Goal: Answer question/provide support: Share knowledge or assist other users

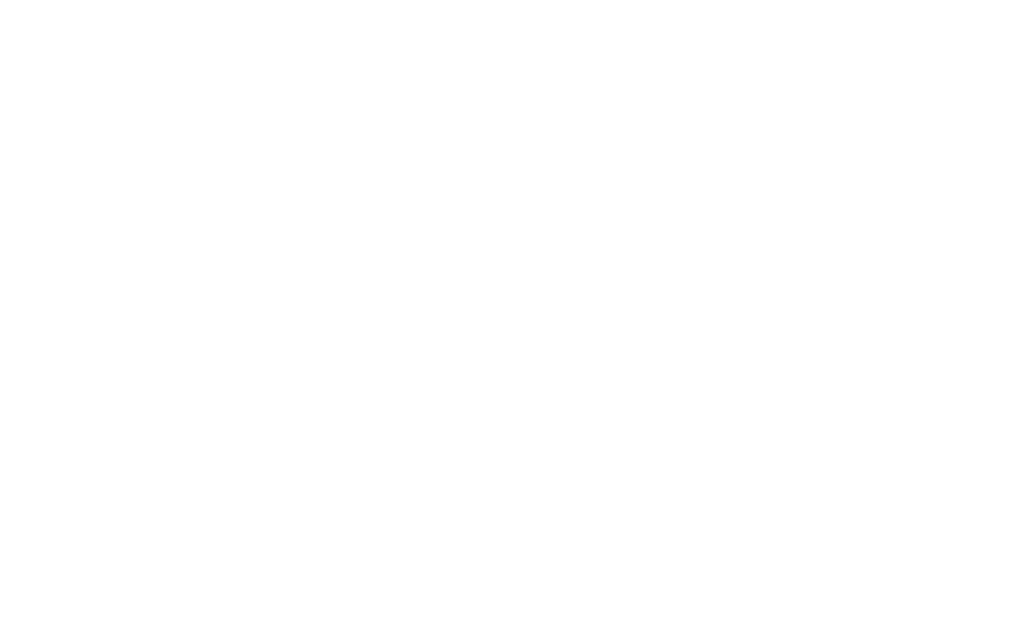
click at [674, 209] on div at bounding box center [509, 312] width 1018 height 624
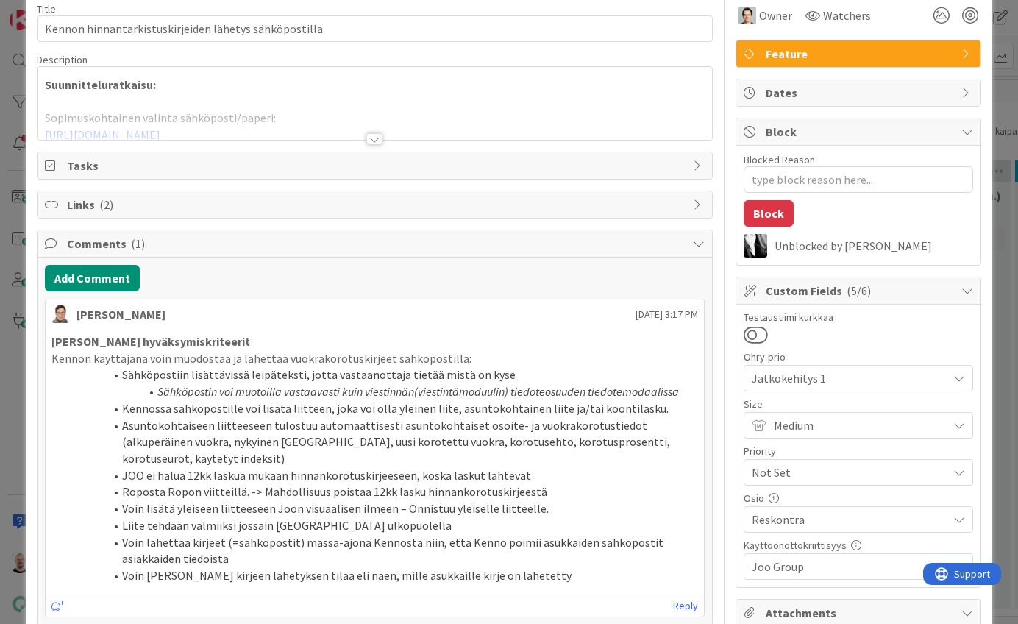
scroll to position [74, 0]
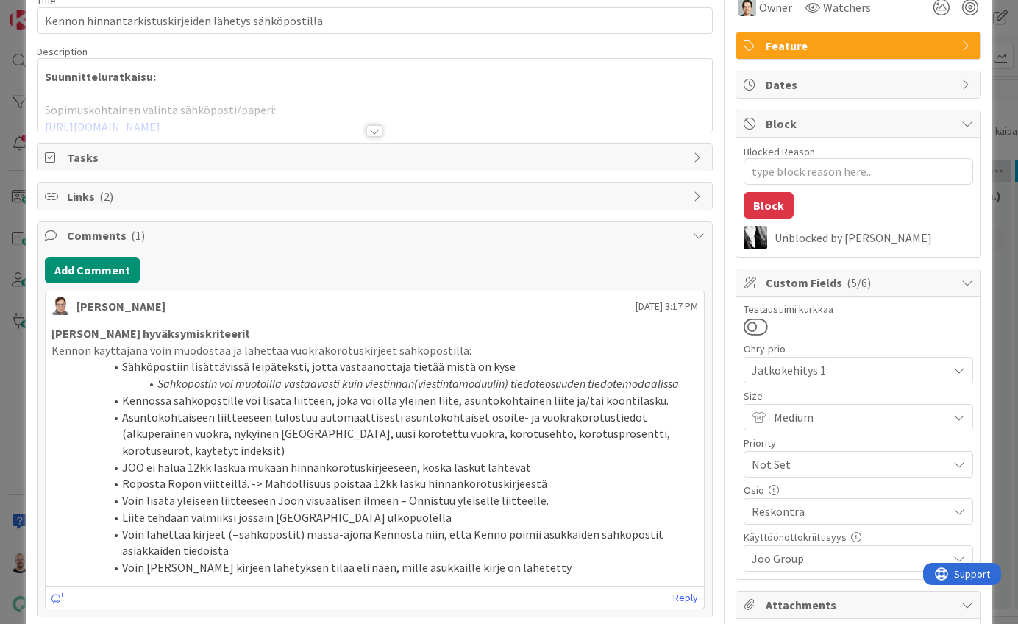
click at [372, 125] on div at bounding box center [374, 131] width 16 height 12
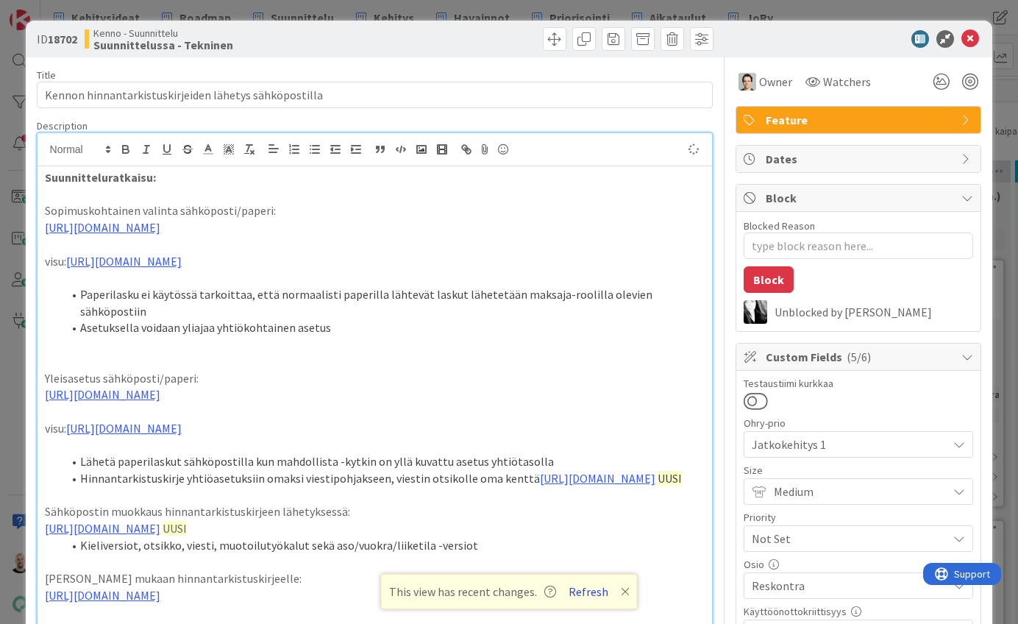
scroll to position [0, 0]
click at [584, 593] on button "Refresh" at bounding box center [588, 591] width 50 height 19
type textarea "x"
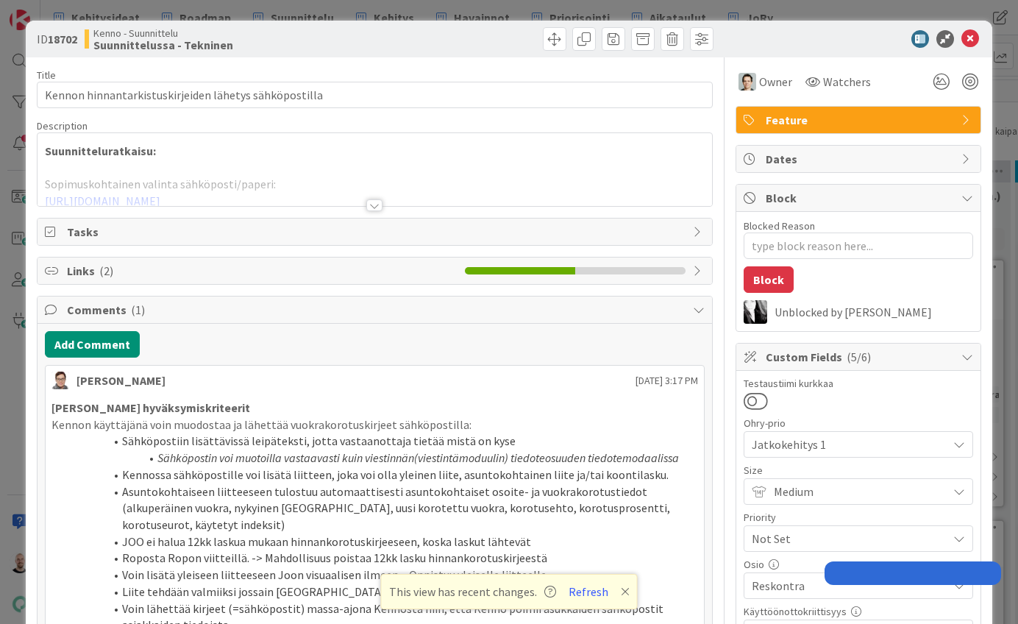
type textarea "x"
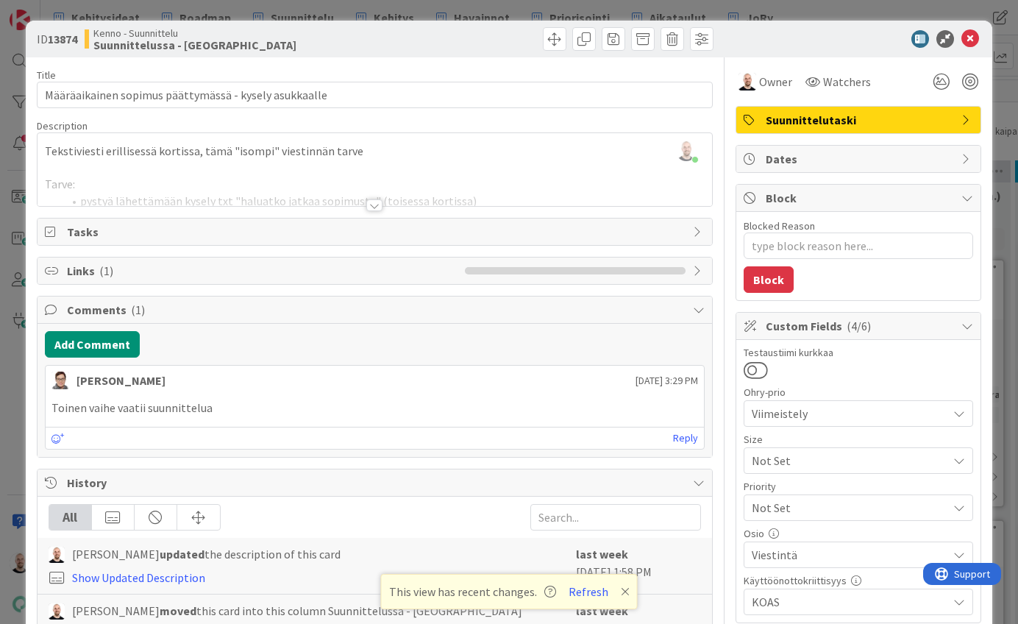
type textarea "x"
click at [583, 592] on button "Refresh" at bounding box center [588, 591] width 50 height 19
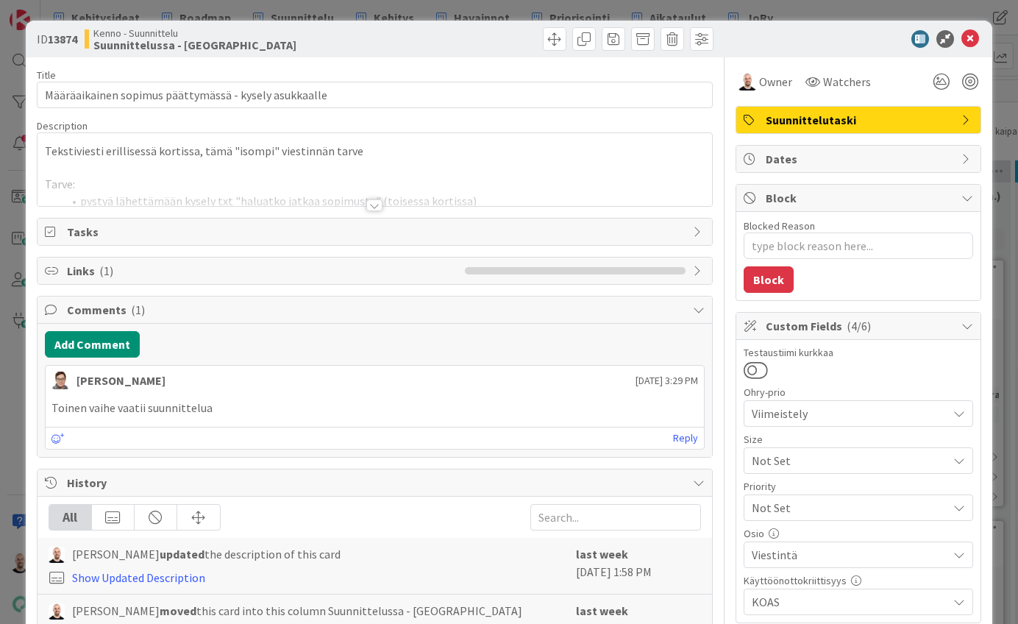
click at [377, 206] on div at bounding box center [374, 205] width 16 height 12
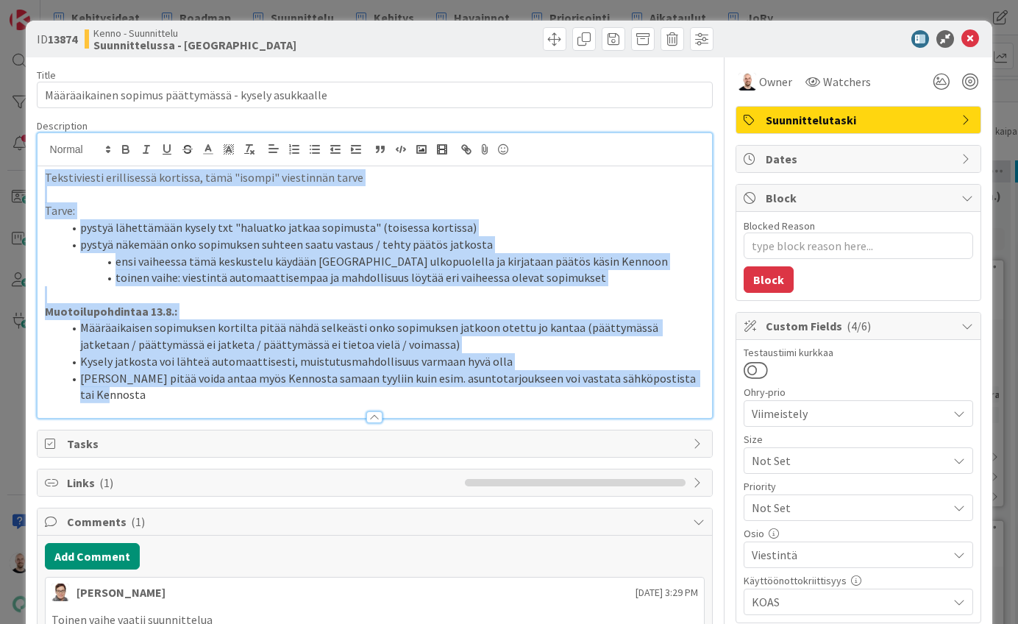
drag, startPoint x: 691, startPoint y: 372, endPoint x: 33, endPoint y: 163, distance: 690.0
click at [33, 163] on div "ID 13874 Kenno - Suunnittelu Suunnittelussa - Rautalangat Title 53 / 128 Määräa…" at bounding box center [509, 602] width 967 height 1163
copy div "Tekstiviesti erillisessä kortissa, tämä "isompi" viestinnän tarve Tarve: pystyä…"
click at [324, 319] on li "Määräaikaisen sopimuksen kortilta pitää nähdä selkeästi onko sopimuksen jatkoon…" at bounding box center [384, 335] width 643 height 33
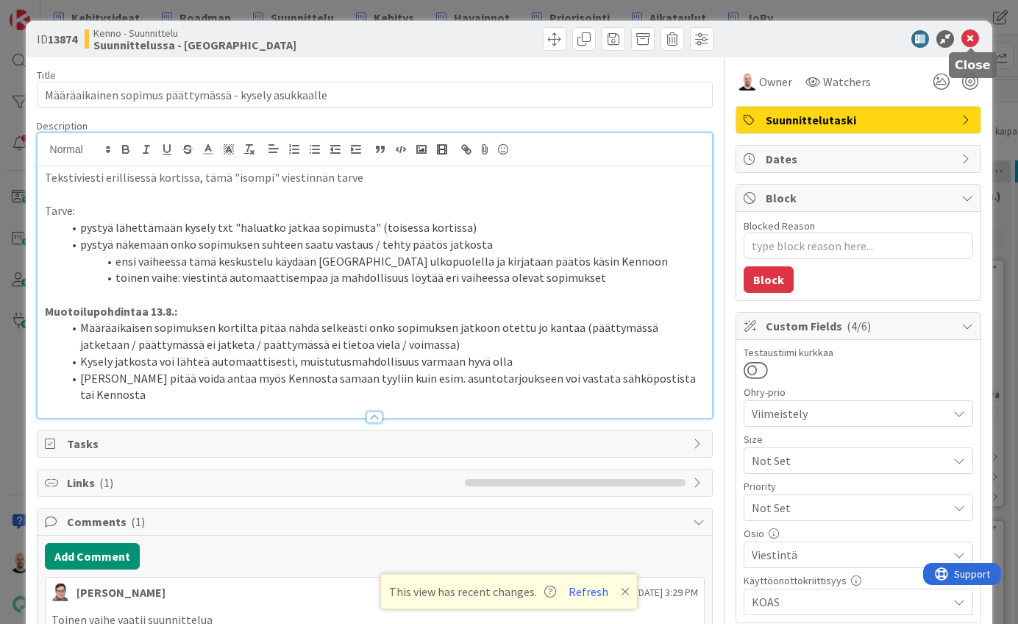
type textarea "x"
click at [969, 41] on icon at bounding box center [970, 39] width 18 height 18
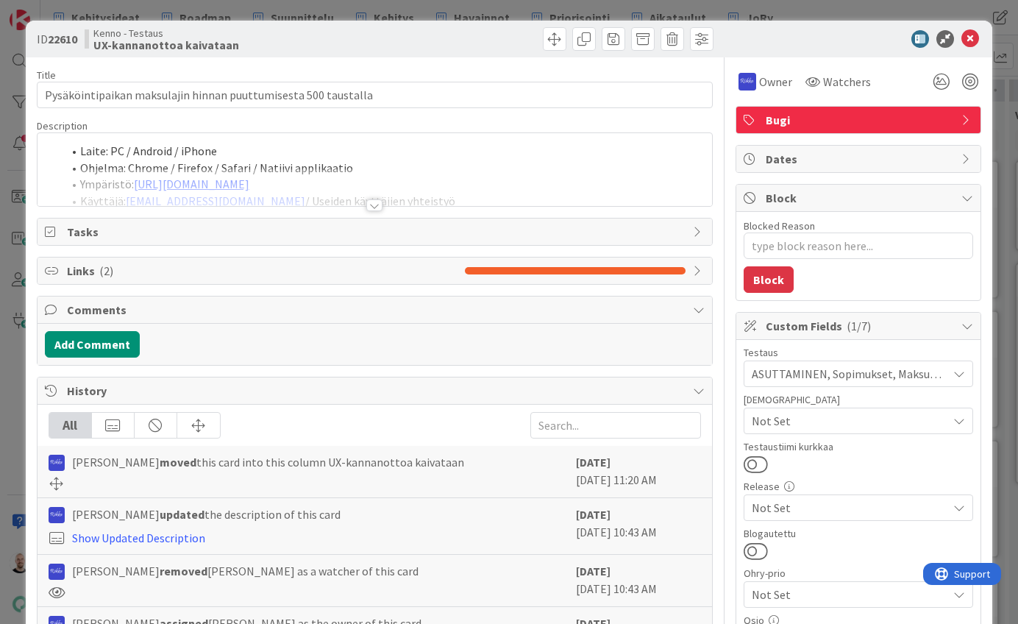
click at [374, 208] on div at bounding box center [374, 205] width 16 height 12
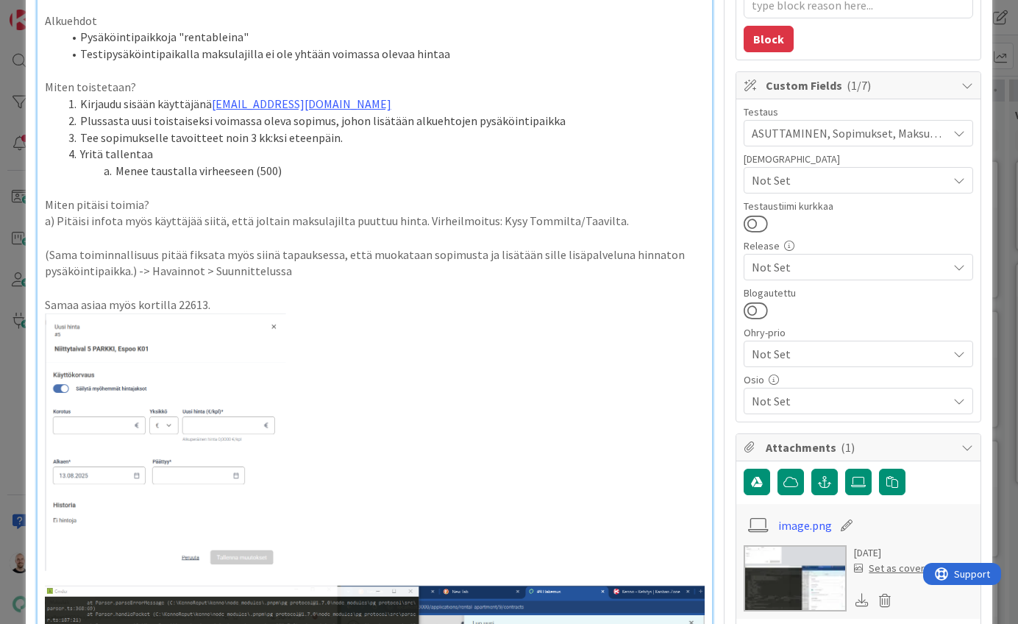
scroll to position [700, 0]
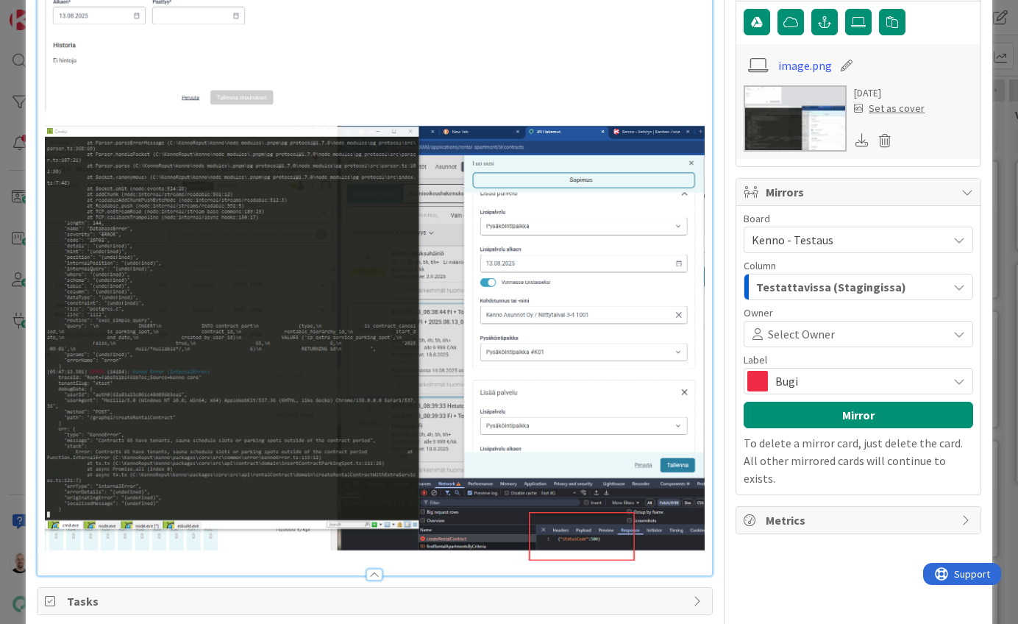
type textarea "x"
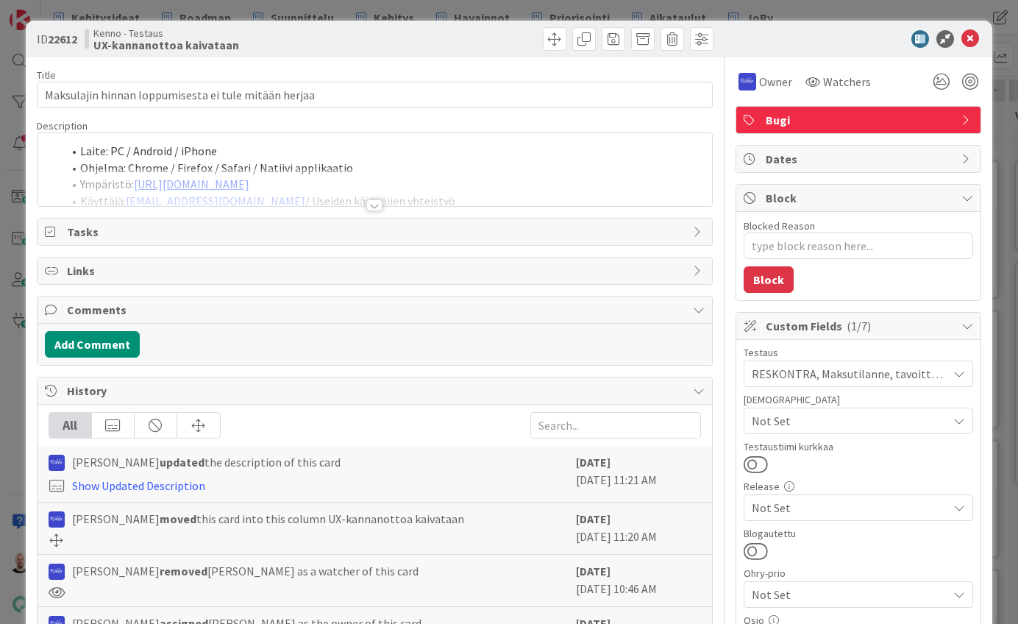
click at [374, 204] on div at bounding box center [374, 205] width 16 height 12
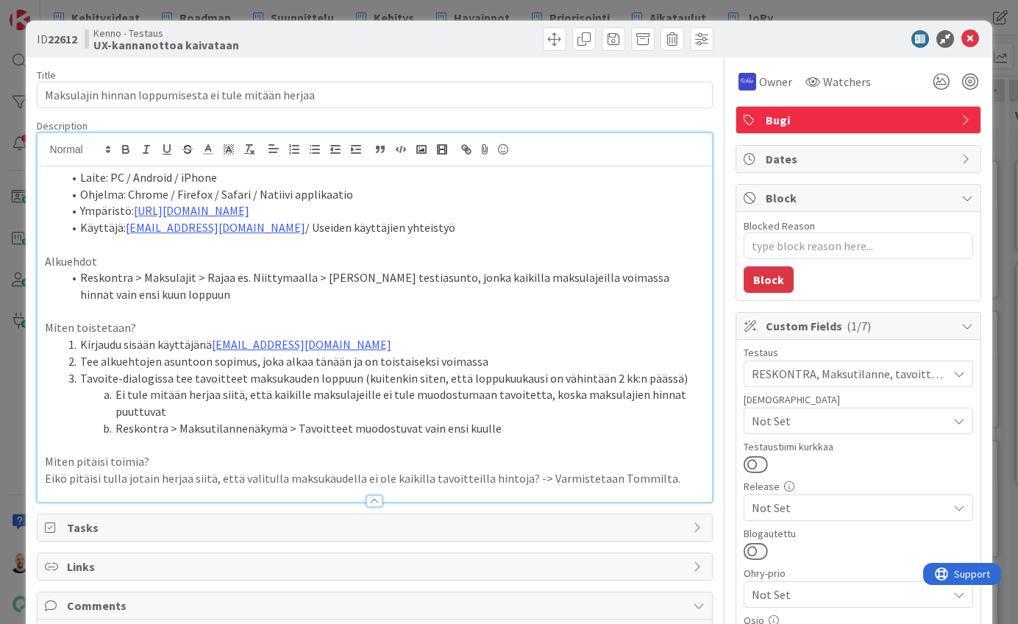
click at [665, 486] on div at bounding box center [375, 493] width 675 height 15
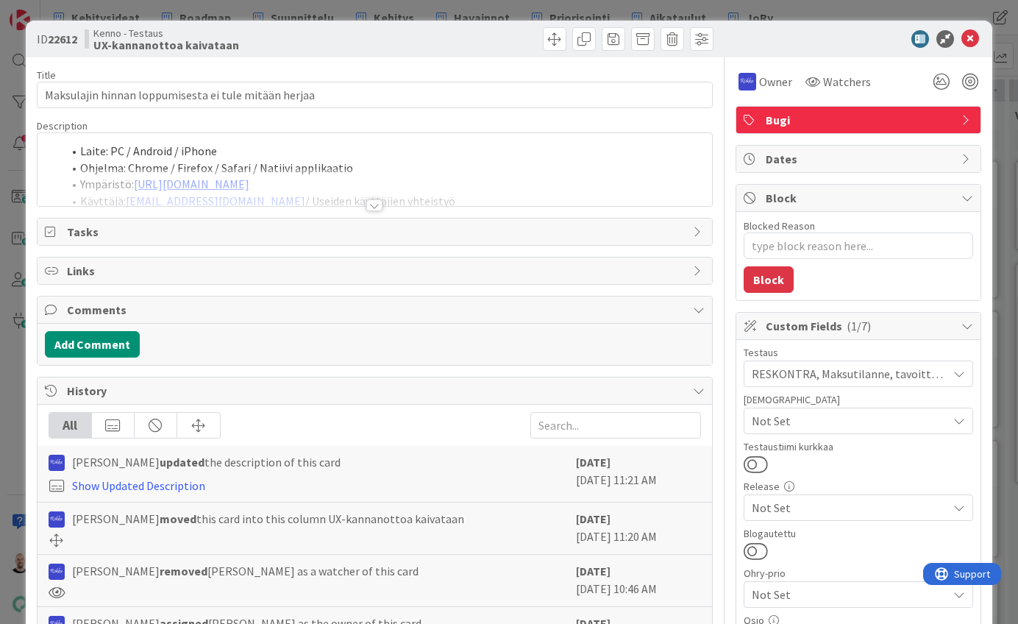
click at [376, 204] on div at bounding box center [374, 205] width 16 height 12
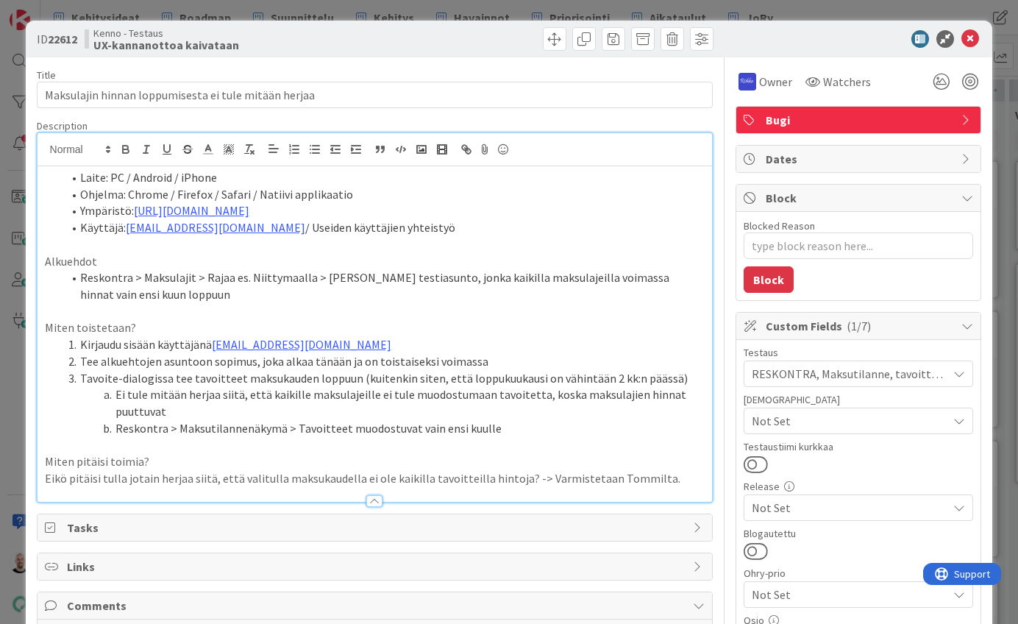
click at [674, 470] on p "Eikö pitäisi tulla jotain herjaa siitä, että valitulla maksukaudella ei ole kai…" at bounding box center [375, 478] width 661 height 17
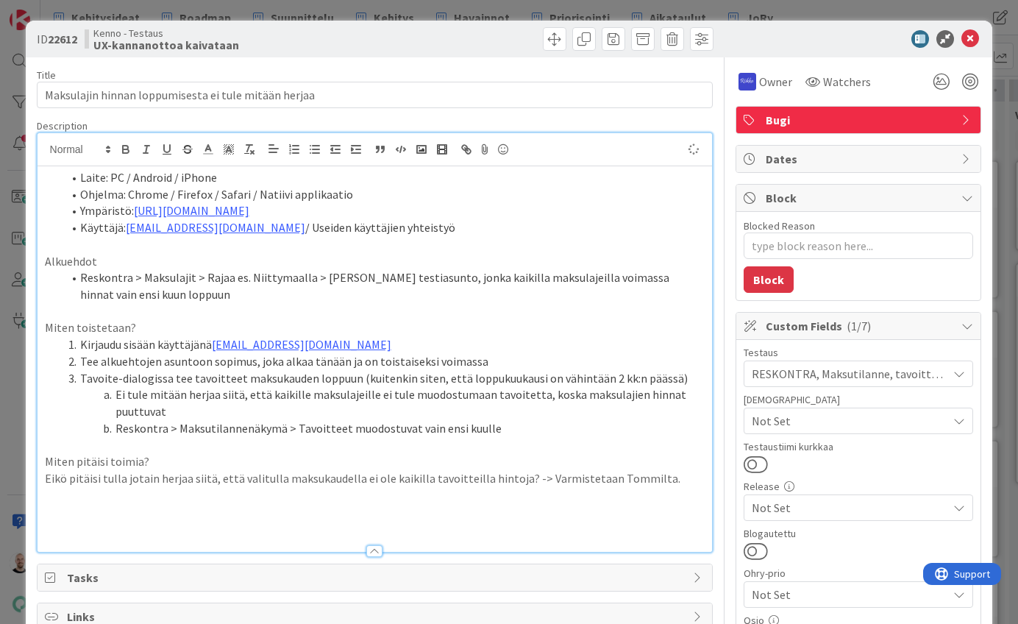
type textarea "x"
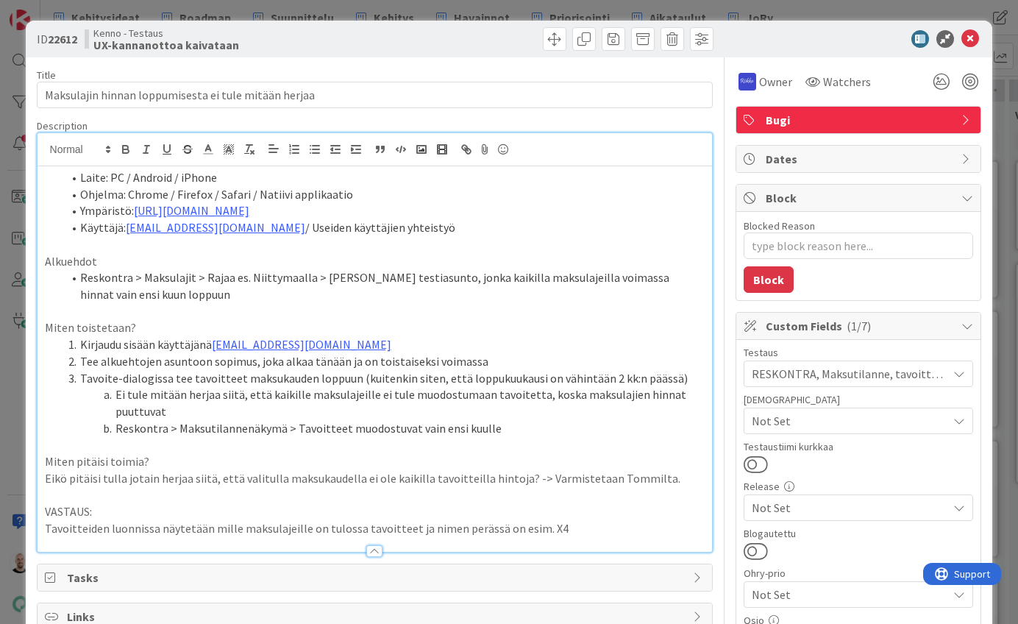
click at [541, 520] on p "Tavoitteiden luonnissa näytetään mille maksulajeille on tulossa tavoitteet ja n…" at bounding box center [375, 528] width 661 height 17
click at [605, 520] on p "Tavoitteiden luonnissa näytetään mille maksulajeille on tulossa tavoitteet ja n…" at bounding box center [375, 528] width 661 height 17
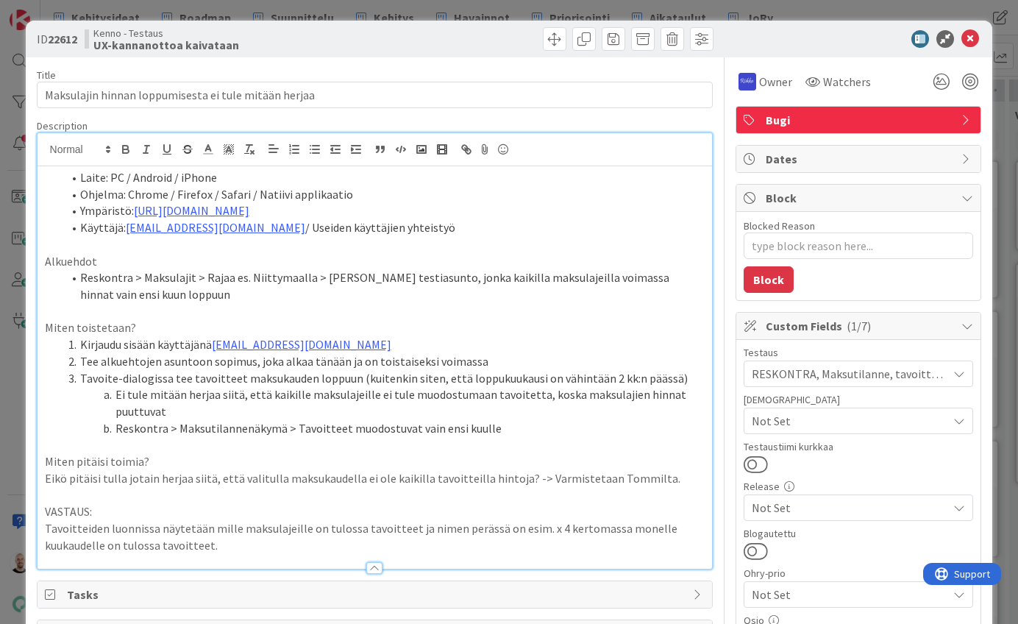
click at [336, 520] on p "Tavoitteiden luonnissa näytetään mille maksulajeille on tulossa tavoitteet ja n…" at bounding box center [375, 536] width 661 height 33
click at [444, 520] on p "Tavoitteiden luonnissa näytetään mille maksulajeille ollaan luomassa tavoitteet…" at bounding box center [375, 536] width 661 height 33
drag, startPoint x: 147, startPoint y: 533, endPoint x: 369, endPoint y: 533, distance: 222.1
click at [369, 534] on p "Tavoitteiden luonnissa näytetään mille maksulajeille ollaan luomassa tavoitteet…" at bounding box center [375, 536] width 661 height 33
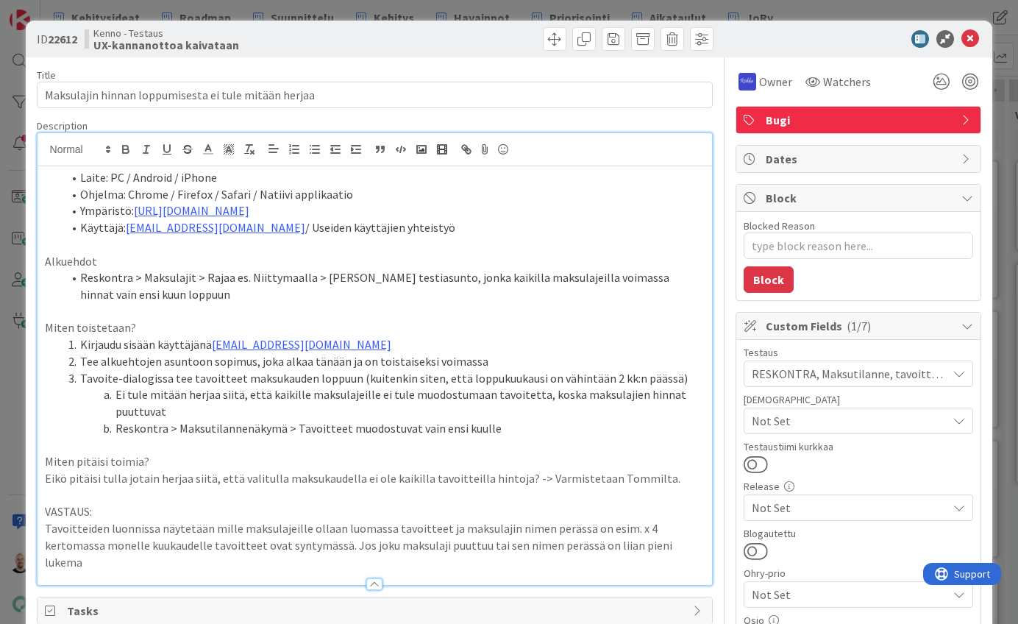
click at [421, 533] on p "Tavoitteiden luonnissa näytetään mille maksulajeille ollaan luomassa tavoitteet…" at bounding box center [375, 545] width 661 height 50
click at [688, 532] on p "Tavoitteiden luonnissa näytetään mille maksulajeille ollaan luomassa tavoitteet…" at bounding box center [375, 545] width 661 height 50
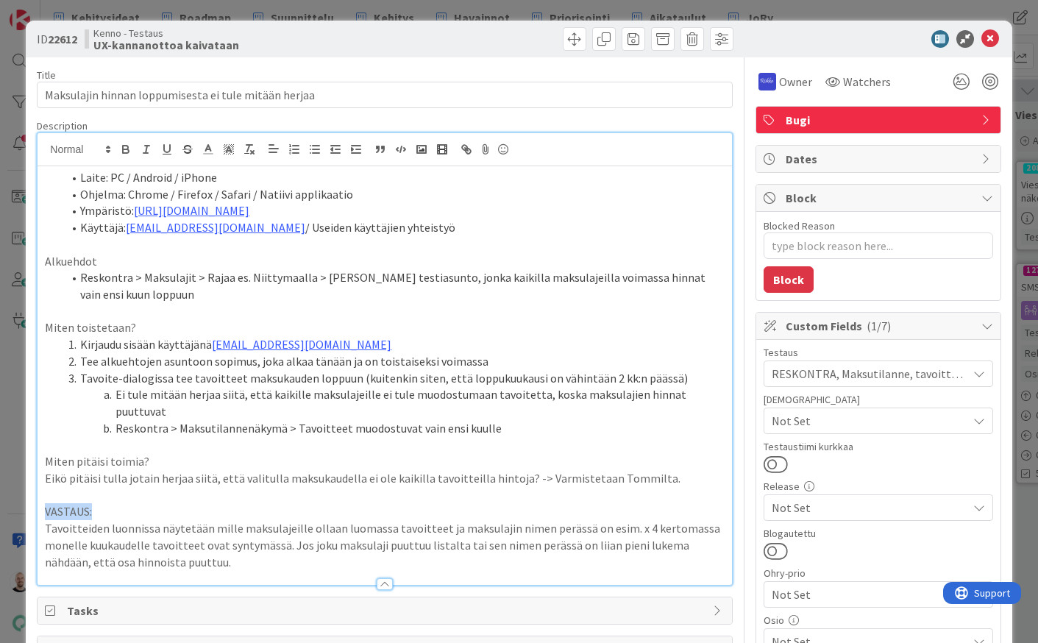
drag, startPoint x: 95, startPoint y: 485, endPoint x: 32, endPoint y: 485, distance: 62.5
click at [32, 485] on div "ID 22612 Kenno - Testaus UX-kannanottoa kaivataan Title 52 / 128 Maksulajin hin…" at bounding box center [519, 579] width 986 height 1117
click at [122, 148] on icon "button" at bounding box center [125, 149] width 13 height 13
click at [157, 520] on p "Tavoitteiden luonnissa näytetään mille maksulajeille ollaan luomassa tavoitteet…" at bounding box center [384, 545] width 679 height 50
click at [255, 535] on p "Tavoitteiden luonnissa näytetään mille maksulajeille ollaan luomassa tavoitteet…" at bounding box center [384, 545] width 679 height 50
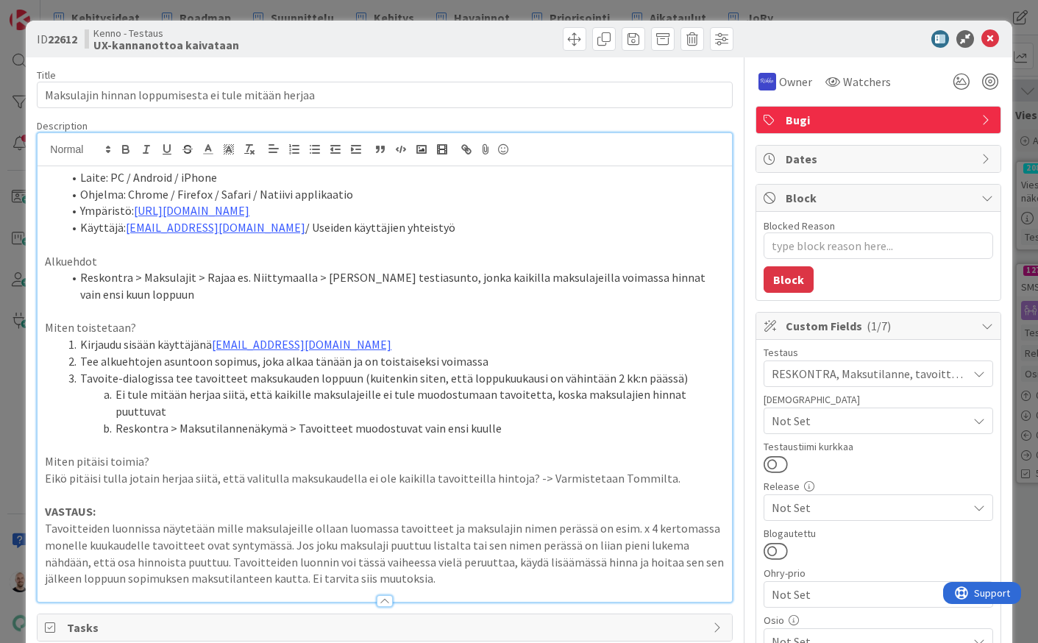
type textarea "x"
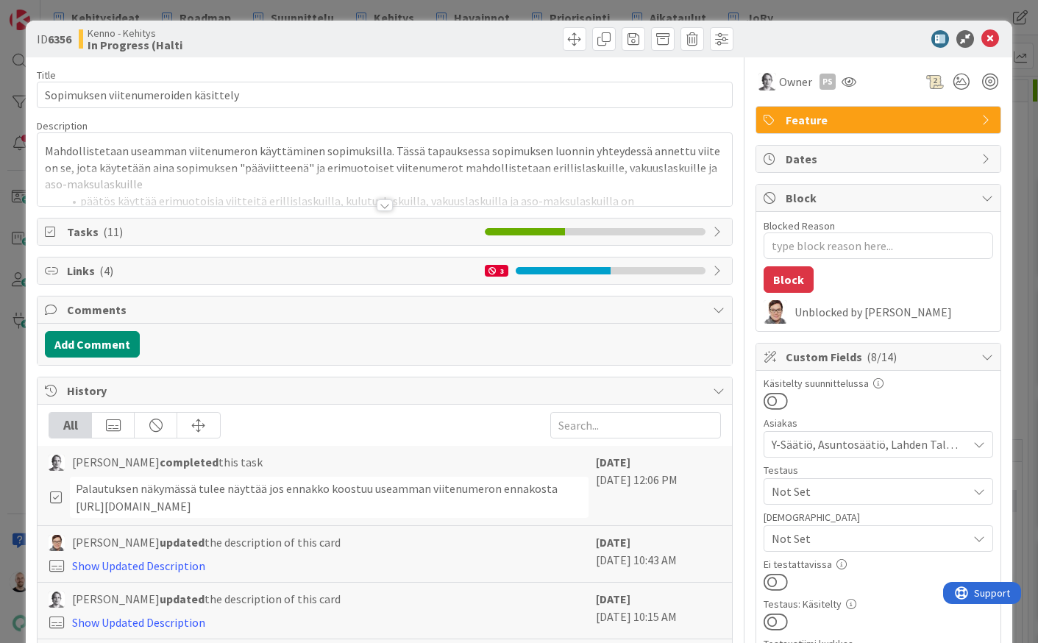
click at [385, 206] on div at bounding box center [385, 205] width 16 height 12
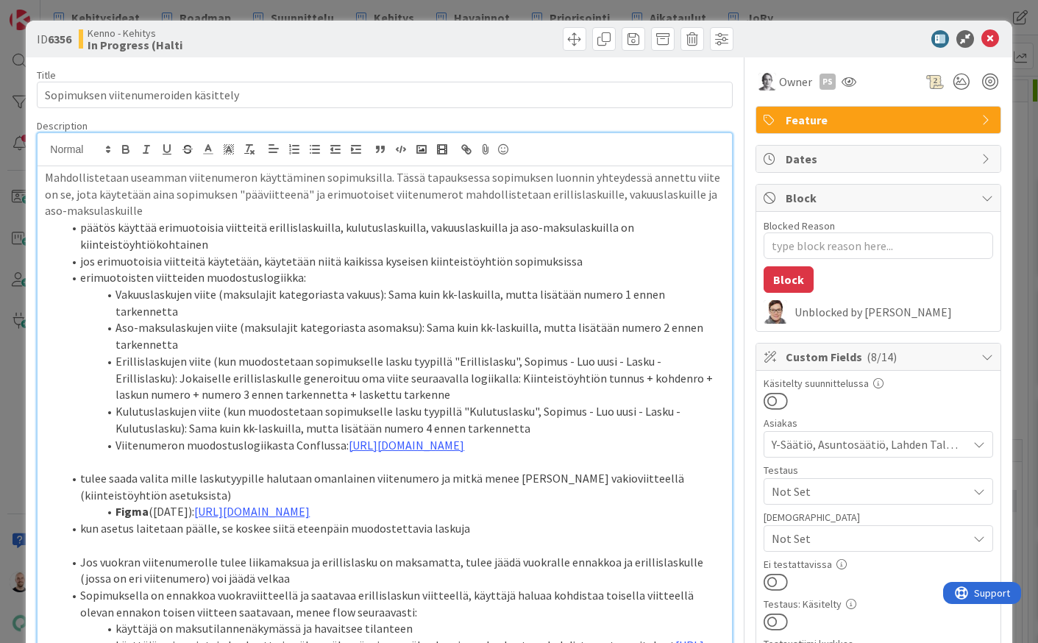
type textarea "x"
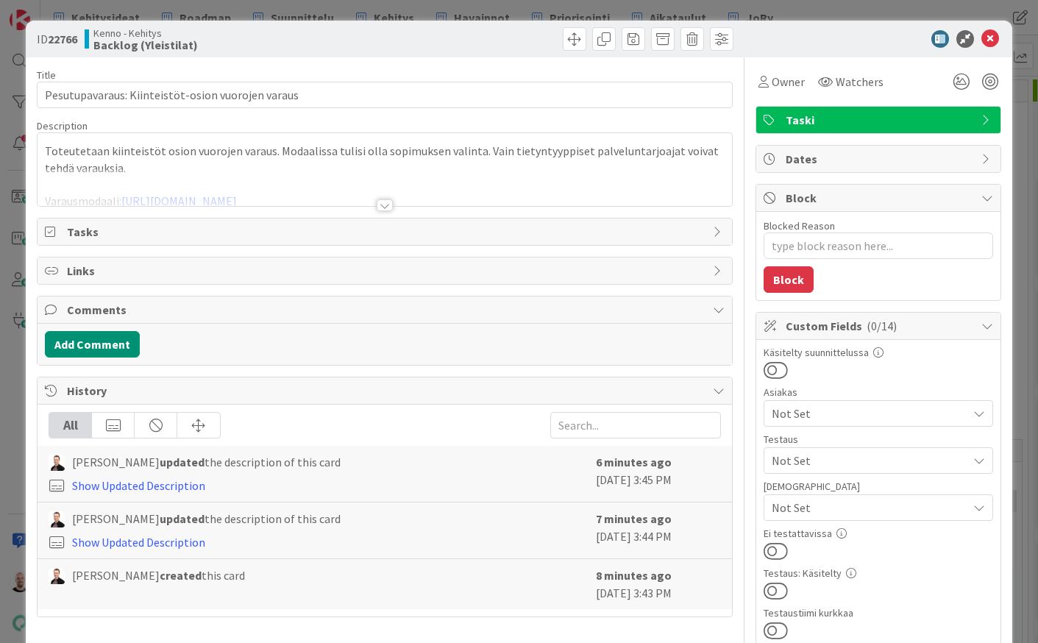
click at [377, 207] on div at bounding box center [385, 205] width 16 height 12
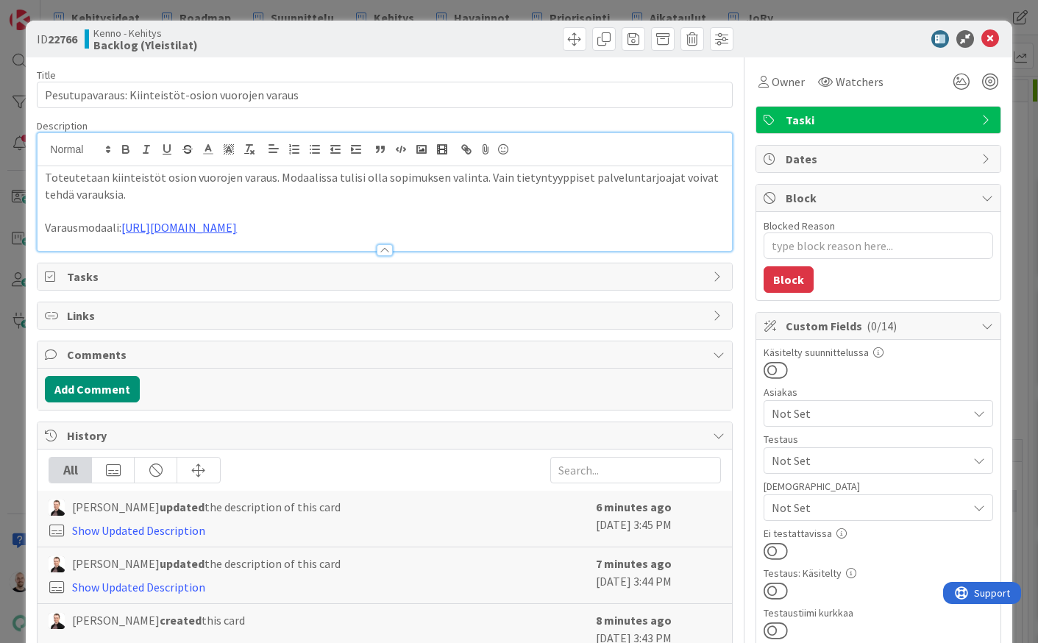
type textarea "x"
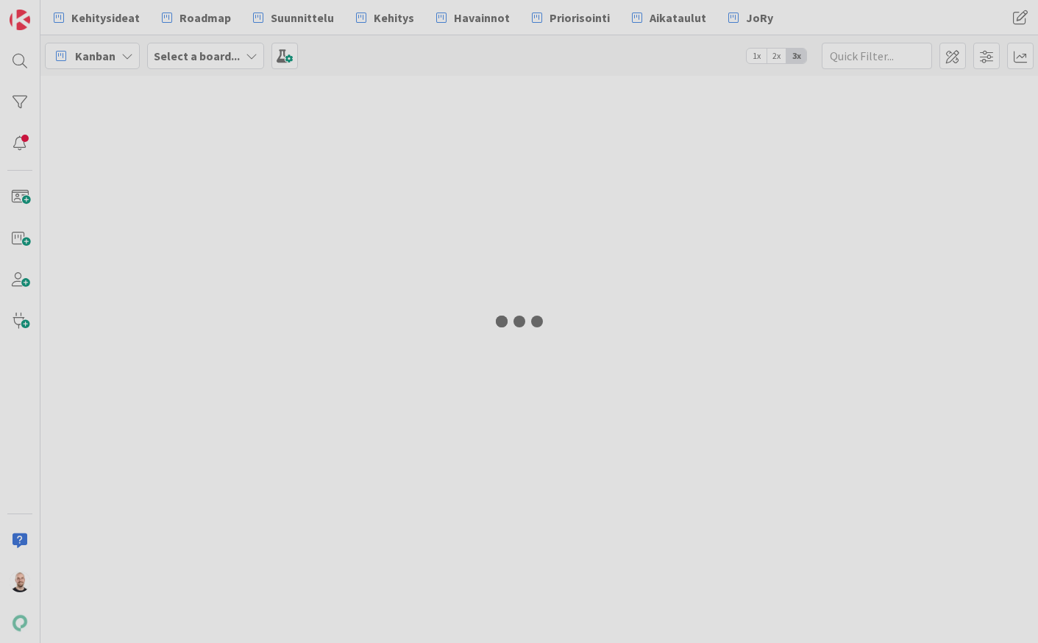
type input "22353"
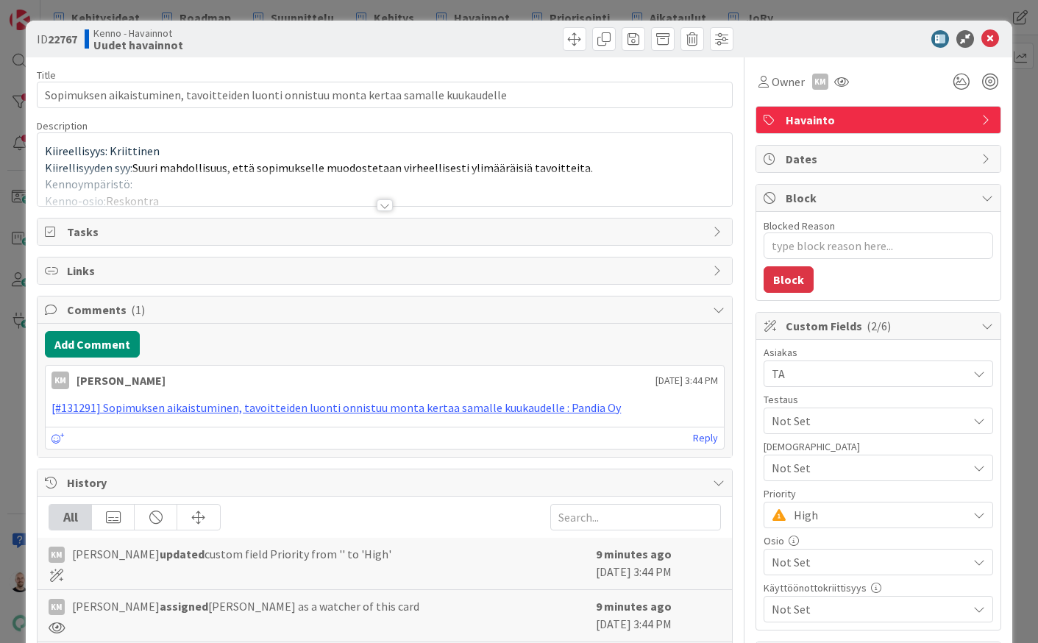
type textarea "x"
click at [382, 206] on div at bounding box center [385, 205] width 16 height 12
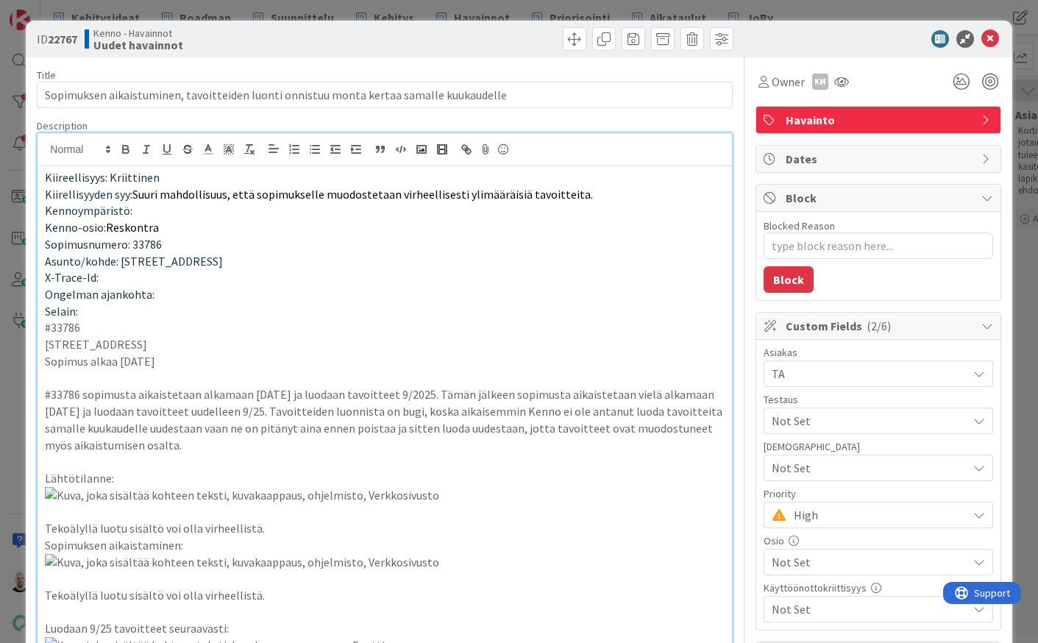
click at [700, 5] on div "ID 22767 Kenno - Havainnot Uudet havainnot Title 87 / 128 Sopimuksen aikaistumi…" at bounding box center [519, 321] width 1038 height 643
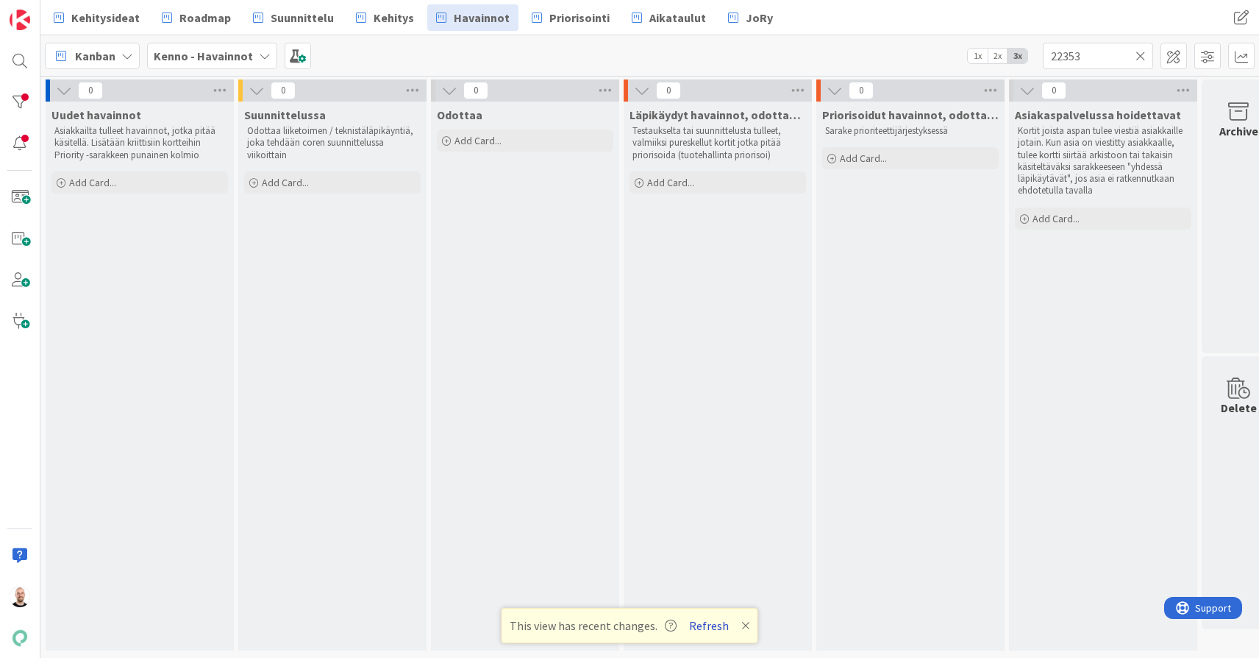
click at [702, 624] on button "Refresh" at bounding box center [709, 625] width 50 height 19
